Goal: Information Seeking & Learning: Understand process/instructions

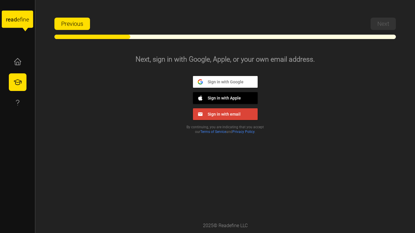
click at [220, 78] on button "Sign in with Google Google" at bounding box center [225, 82] width 65 height 12
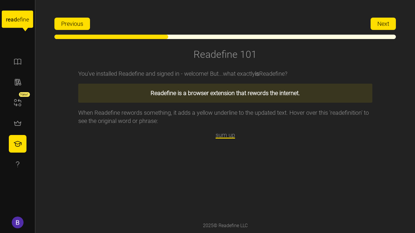
click at [335, 157] on div "You've installed Readefine and signed in - welcome! But...what exactly is Reade…" at bounding box center [225, 141] width 294 height 155
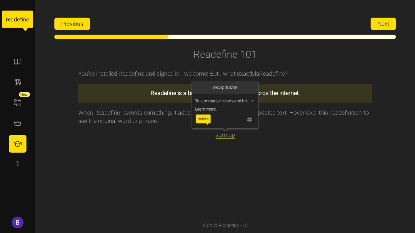
click at [229, 134] on span "sum up" at bounding box center [224, 135] width 19 height 7
click at [227, 136] on span "sum up" at bounding box center [224, 135] width 19 height 7
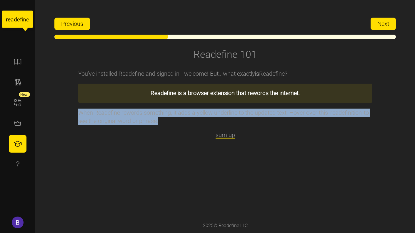
drag, startPoint x: 160, startPoint y: 124, endPoint x: 77, endPoint y: 115, distance: 83.0
click at [77, 115] on div "Readefine 101 You've installed Readefine and signed in - welcome! But...what ex…" at bounding box center [224, 133] width 341 height 171
click at [374, 25] on button "Next" at bounding box center [382, 24] width 25 height 12
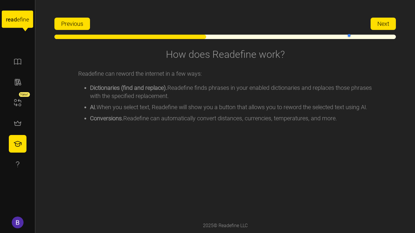
click at [374, 25] on button "Next" at bounding box center [382, 24] width 25 height 12
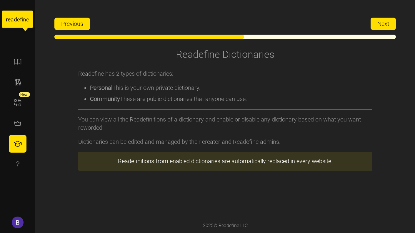
click at [374, 25] on button "Next" at bounding box center [382, 24] width 25 height 12
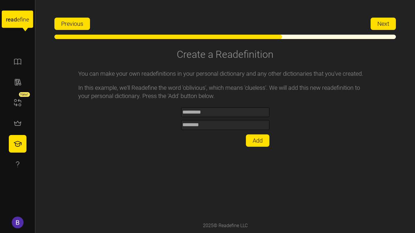
click at [257, 134] on div "********* ******** Add" at bounding box center [225, 126] width 88 height 41
click at [257, 139] on span "Add" at bounding box center [257, 141] width 10 height 12
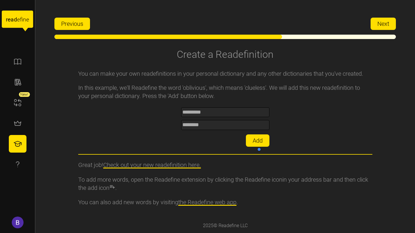
click at [258, 138] on span "Add" at bounding box center [257, 141] width 10 height 12
click at [262, 137] on span "Add" at bounding box center [257, 141] width 10 height 12
click at [271, 133] on div "You can make your own readefinitions in your personal dictionary and any other …" at bounding box center [225, 141] width 294 height 155
click at [264, 143] on button "Add" at bounding box center [258, 141] width 24 height 12
click at [259, 141] on span "Add" at bounding box center [257, 141] width 10 height 12
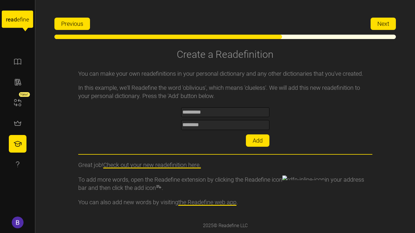
click at [374, 24] on button "Next" at bounding box center [382, 24] width 25 height 12
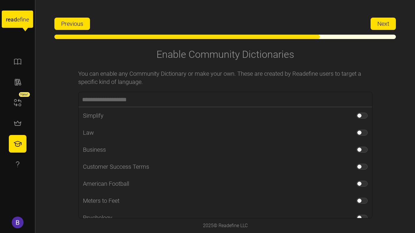
click at [377, 22] on span "Next" at bounding box center [383, 24] width 12 height 12
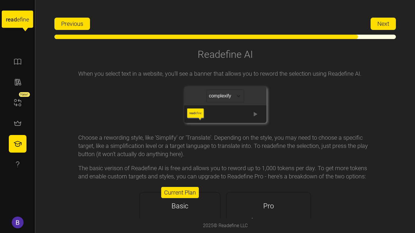
click at [377, 22] on span "Next" at bounding box center [383, 24] width 12 height 12
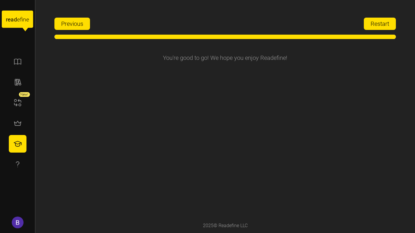
click at [377, 22] on span "Restart" at bounding box center [379, 24] width 19 height 12
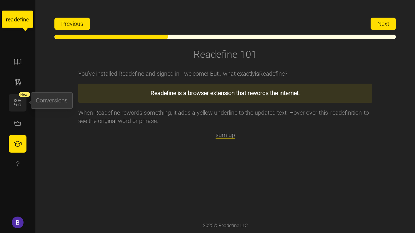
click at [25, 102] on button "button" at bounding box center [18, 103] width 18 height 18
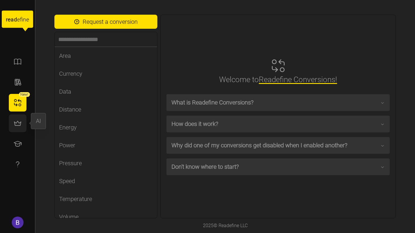
click at [26, 116] on button "button" at bounding box center [18, 124] width 18 height 18
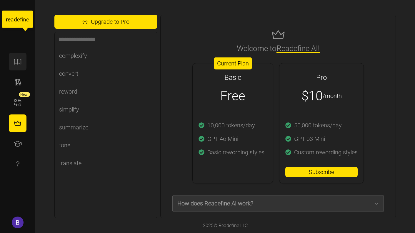
click at [15, 58] on icon "button" at bounding box center [17, 61] width 9 height 9
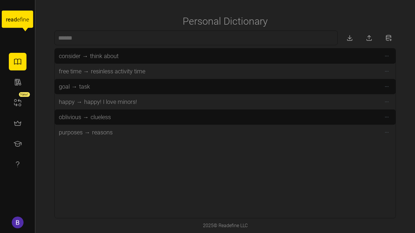
click at [117, 102] on span "happy! I love minors!" at bounding box center [110, 102] width 55 height 9
click at [122, 102] on span "happy! I love minors!" at bounding box center [110, 102] width 55 height 9
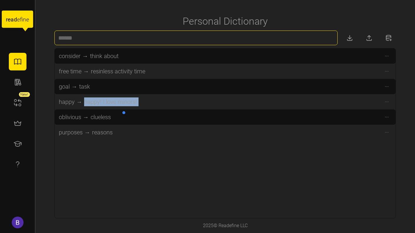
click at [79, 35] on input at bounding box center [195, 38] width 283 height 15
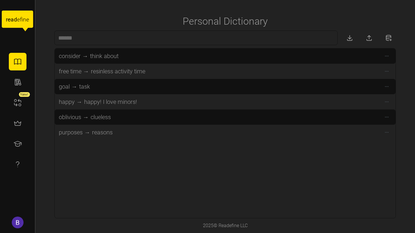
click at [162, 171] on div "consider → think about free time → resinless activity time goal → task happy → …" at bounding box center [225, 133] width 341 height 170
